Goal: Transaction & Acquisition: Purchase product/service

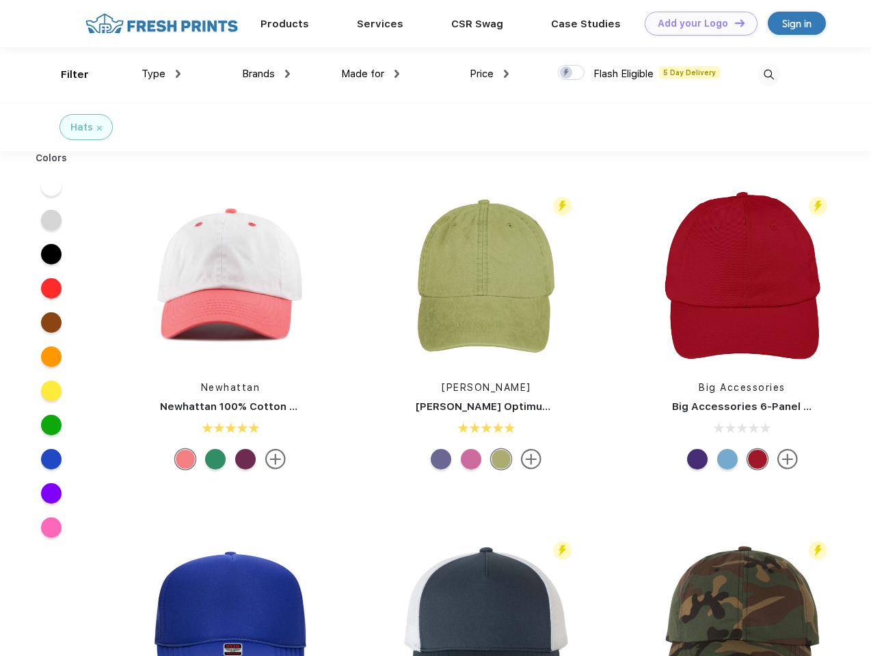
click at [696, 23] on link "Add your Logo Design Tool" at bounding box center [700, 24] width 113 height 24
click at [0, 0] on div "Design Tool" at bounding box center [0, 0] width 0 height 0
click at [733, 23] on link "Add your Logo Design Tool" at bounding box center [700, 24] width 113 height 24
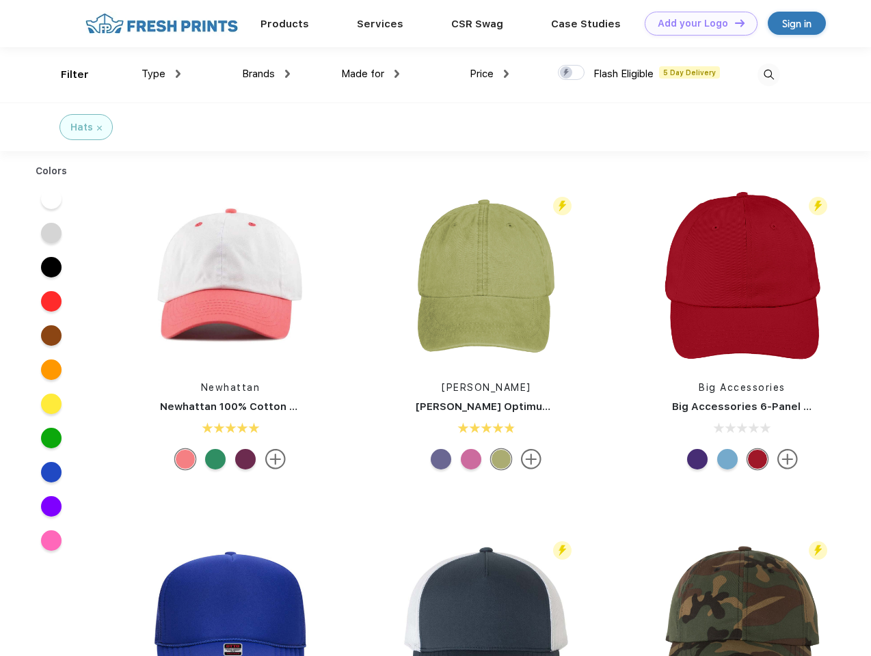
click at [66, 74] on div "Filter" at bounding box center [75, 75] width 28 height 16
click at [161, 74] on span "Type" at bounding box center [153, 74] width 24 height 12
click at [266, 74] on span "Brands" at bounding box center [258, 74] width 33 height 12
click at [370, 74] on span "Made for" at bounding box center [362, 74] width 43 height 12
click at [489, 74] on span "Price" at bounding box center [481, 74] width 24 height 12
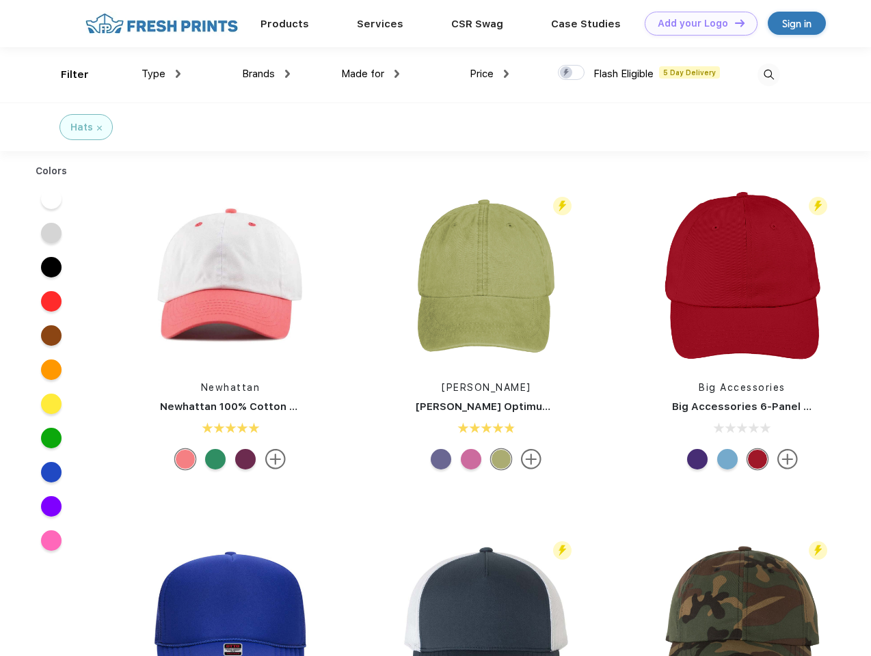
click at [571, 73] on div at bounding box center [571, 72] width 27 height 15
click at [567, 73] on input "checkbox" at bounding box center [562, 68] width 9 height 9
click at [768, 74] on img at bounding box center [768, 75] width 23 height 23
